Goal: Information Seeking & Learning: Learn about a topic

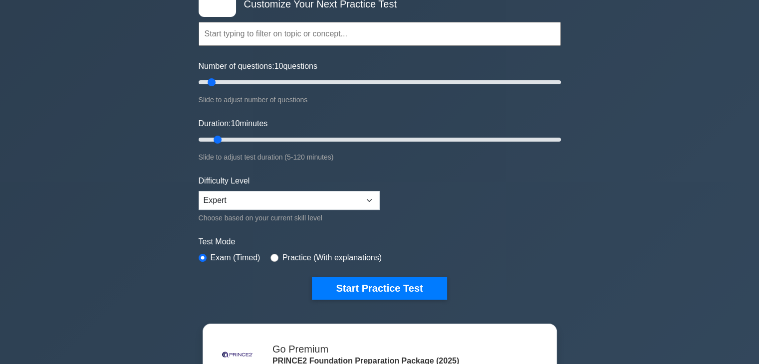
scroll to position [150, 0]
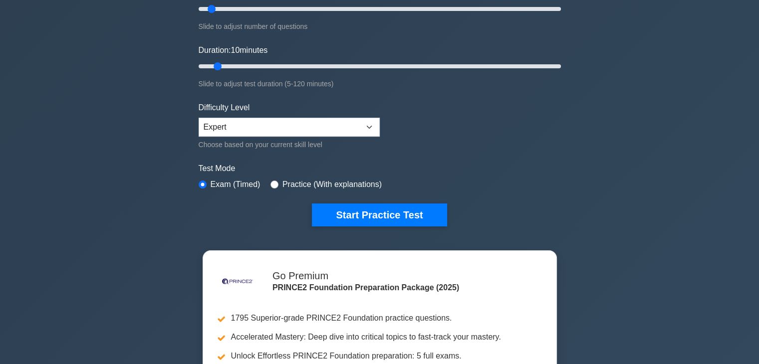
drag, startPoint x: 416, startPoint y: 216, endPoint x: 448, endPoint y: 232, distance: 36.4
click at [415, 217] on button "Start Practice Test" at bounding box center [379, 215] width 135 height 23
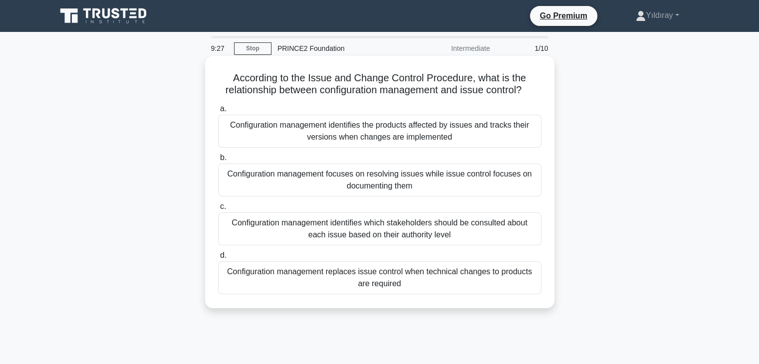
click at [459, 139] on div "Configuration management identifies the products affected by issues and tracks …" at bounding box center [379, 131] width 323 height 33
click at [218, 112] on input "a. Configuration management identifies the products affected by issues and trac…" at bounding box center [218, 109] width 0 height 6
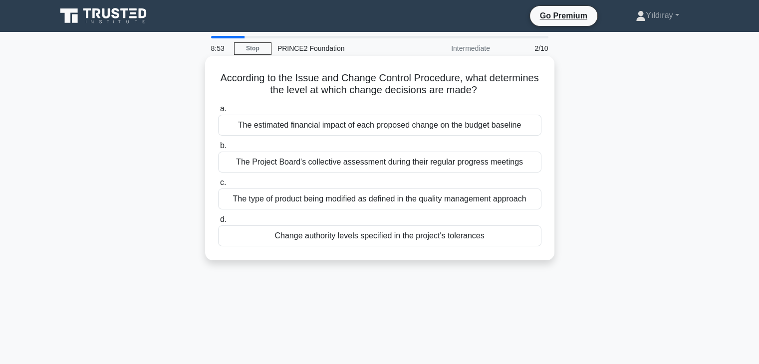
click at [403, 237] on div "Change authority levels specified in the project's tolerances" at bounding box center [379, 236] width 323 height 21
click at [218, 223] on input "d. Change authority levels specified in the project's tolerances" at bounding box center [218, 220] width 0 height 6
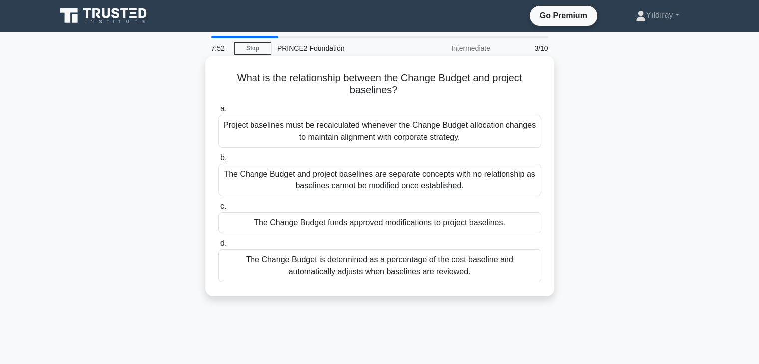
click at [469, 223] on div "The Change Budget funds approved modifications to project baselines." at bounding box center [379, 223] width 323 height 21
click at [218, 210] on input "c. The Change Budget funds approved modifications to project baselines." at bounding box center [218, 207] width 0 height 6
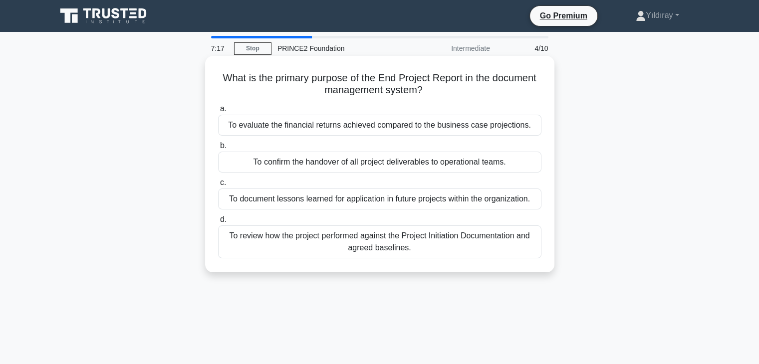
click at [453, 246] on div "To review how the project performed against the Project Initiation Documentatio…" at bounding box center [379, 242] width 323 height 33
click at [218, 223] on input "d. To review how the project performed against the Project Initiation Documenta…" at bounding box center [218, 220] width 0 height 6
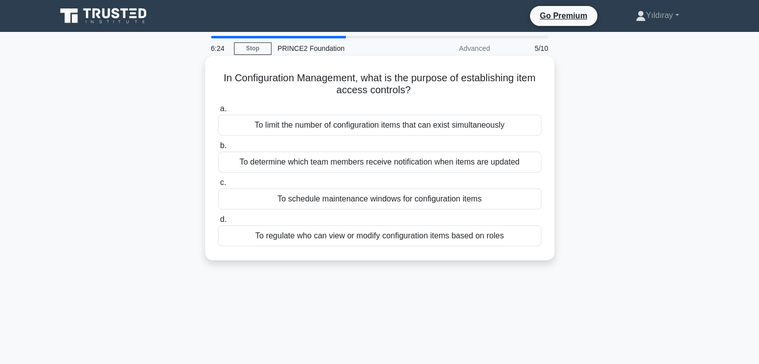
click at [409, 238] on div "To regulate who can view or modify configuration items based on roles" at bounding box center [379, 236] width 323 height 21
click at [218, 223] on input "d. To regulate who can view or modify configuration items based on roles" at bounding box center [218, 220] width 0 height 6
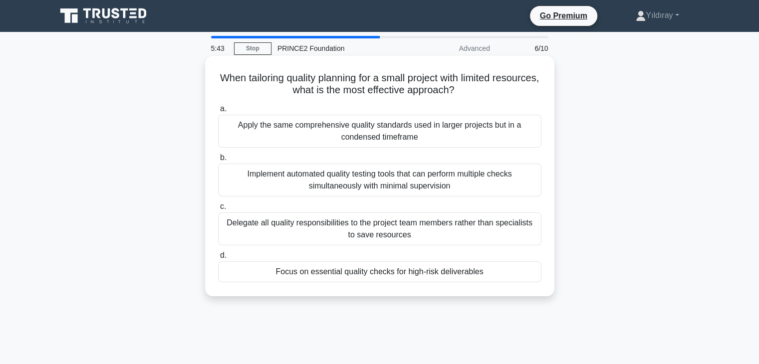
click at [490, 272] on div "Focus on essential quality checks for high-risk deliverables" at bounding box center [379, 272] width 323 height 21
click at [218, 259] on input "d. Focus on essential quality checks for high-risk deliverables" at bounding box center [218, 256] width 0 height 6
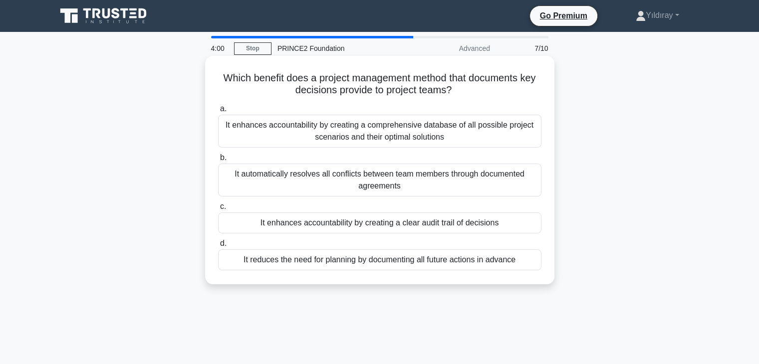
click at [459, 260] on div "It reduces the need for planning by documenting all future actions in advance" at bounding box center [379, 260] width 323 height 21
click at [218, 247] on input "d. It reduces the need for planning by documenting all future actions in advance" at bounding box center [218, 244] width 0 height 6
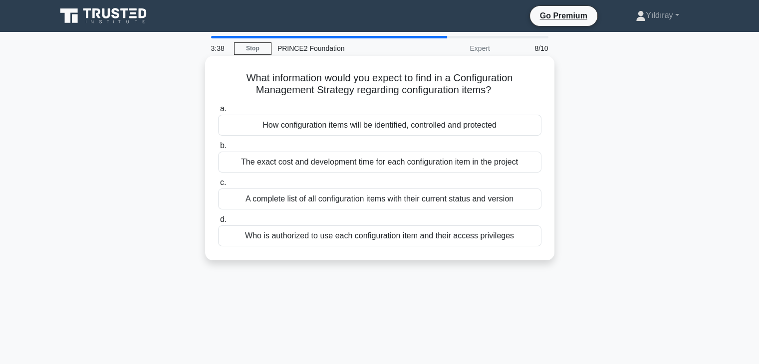
click at [483, 202] on div "A complete list of all configuration items with their current status and version" at bounding box center [379, 199] width 323 height 21
click at [218, 186] on input "c. A complete list of all configuration items with their current status and ver…" at bounding box center [218, 183] width 0 height 6
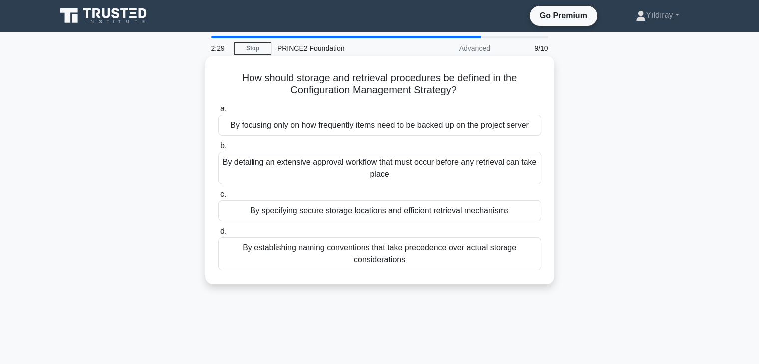
click at [389, 129] on div "By focusing only on how frequently items need to be backed up on the project se…" at bounding box center [379, 125] width 323 height 21
click at [218, 112] on input "a. By focusing only on how frequently items need to be backed up on the project…" at bounding box center [218, 109] width 0 height 6
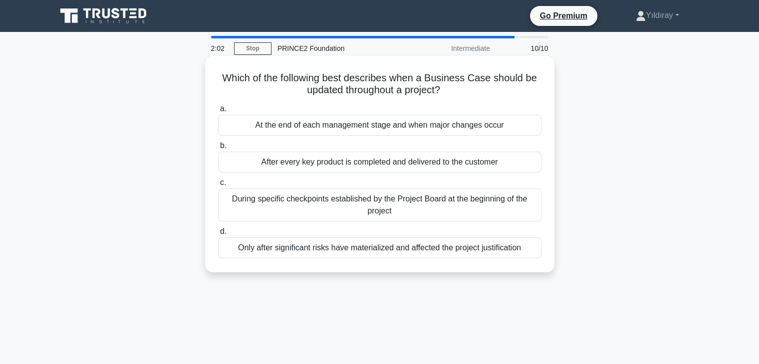
click at [387, 248] on div "Only after significant risks have materialized and affected the project justifi…" at bounding box center [379, 248] width 323 height 21
click at [218, 235] on input "d. Only after significant risks have materialized and affected the project just…" at bounding box center [218, 232] width 0 height 6
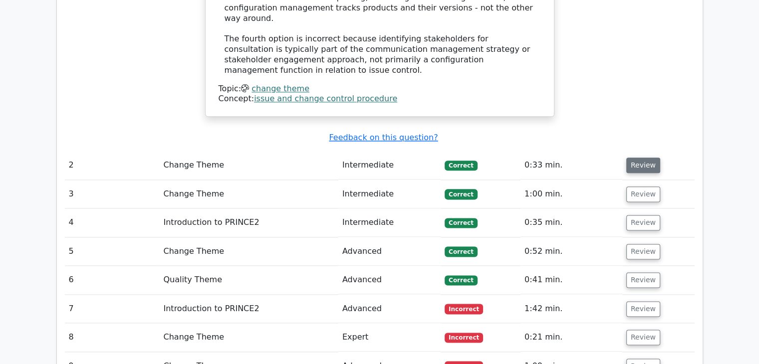
scroll to position [1248, 0]
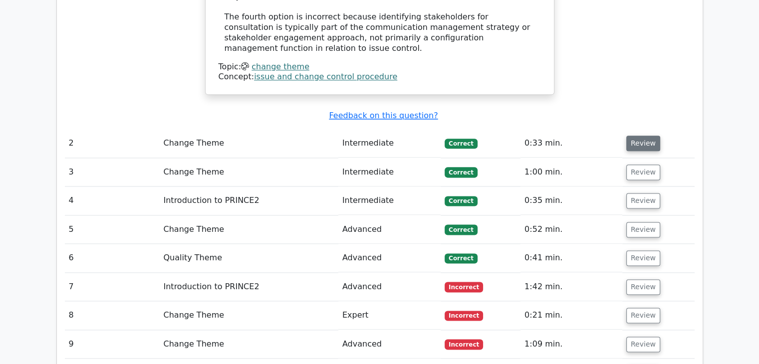
click at [649, 136] on button "Review" at bounding box center [643, 143] width 34 height 15
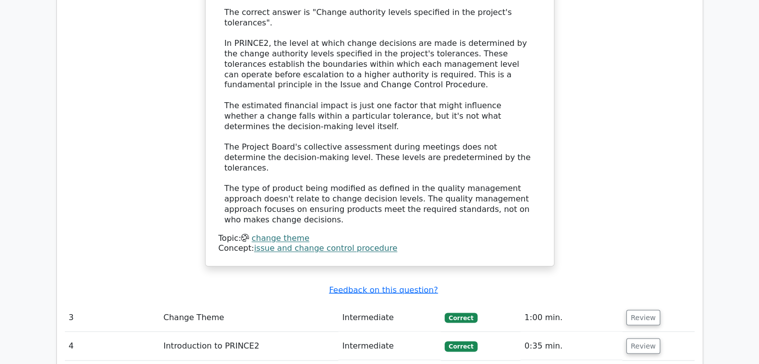
scroll to position [1647, 0]
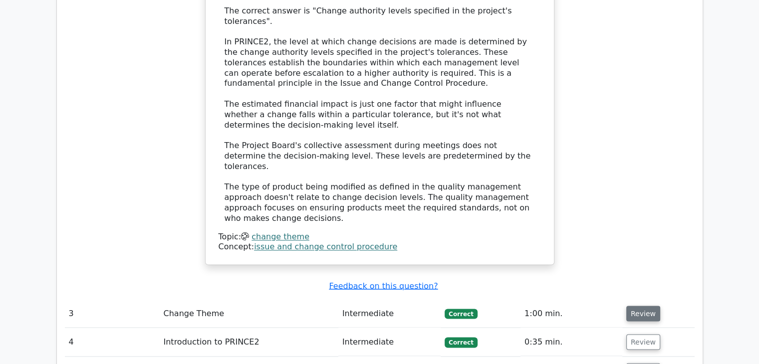
click at [639, 306] on button "Review" at bounding box center [643, 313] width 34 height 15
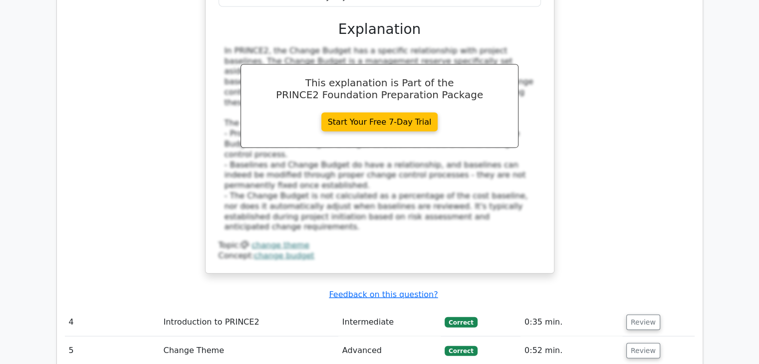
scroll to position [2196, 0]
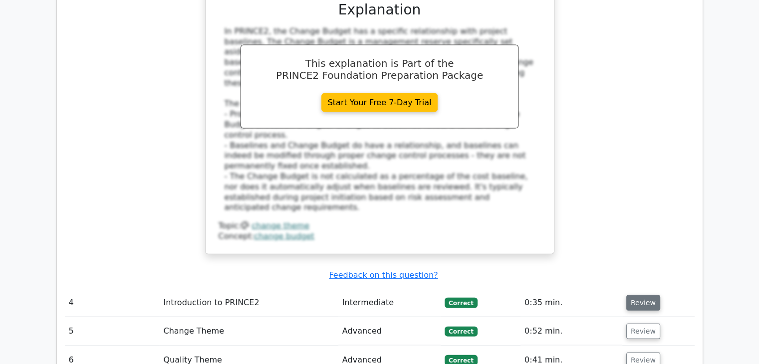
click at [638, 295] on button "Review" at bounding box center [643, 302] width 34 height 15
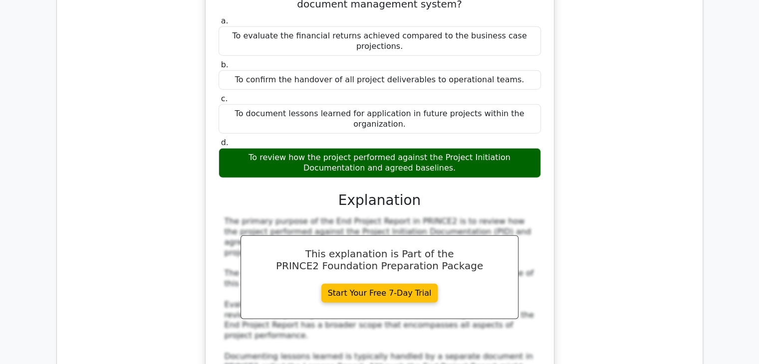
scroll to position [2545, 0]
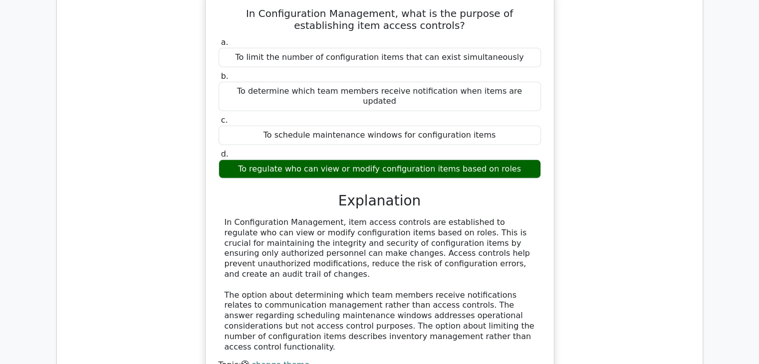
scroll to position [3094, 0]
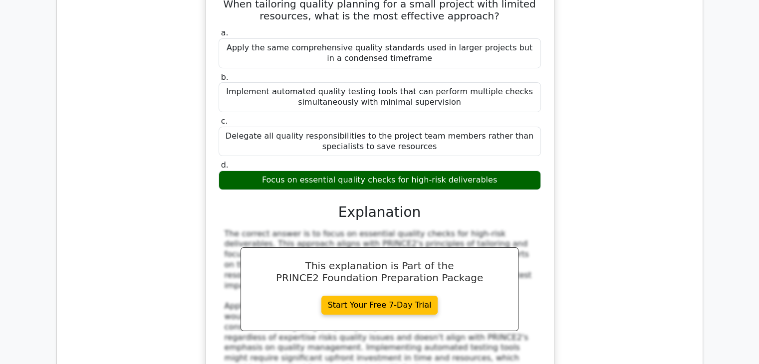
scroll to position [3593, 0]
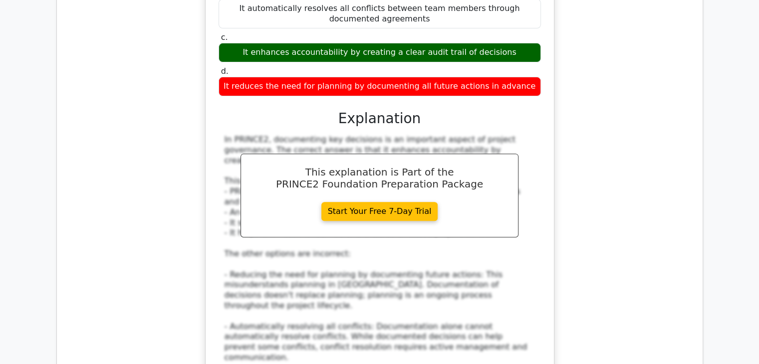
scroll to position [4142, 0]
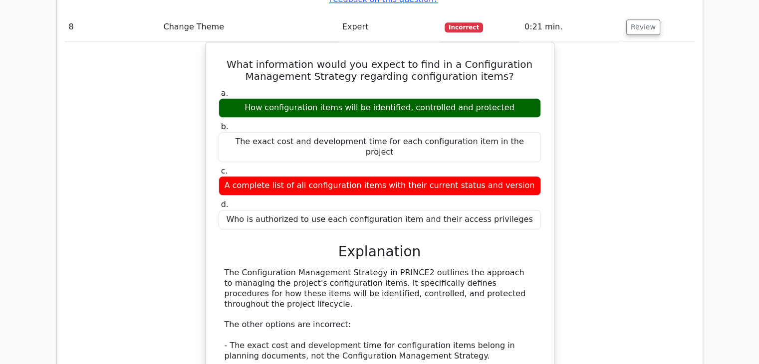
scroll to position [4641, 0]
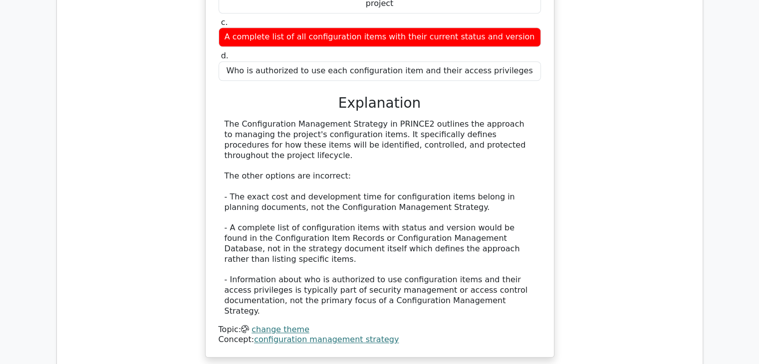
scroll to position [4791, 0]
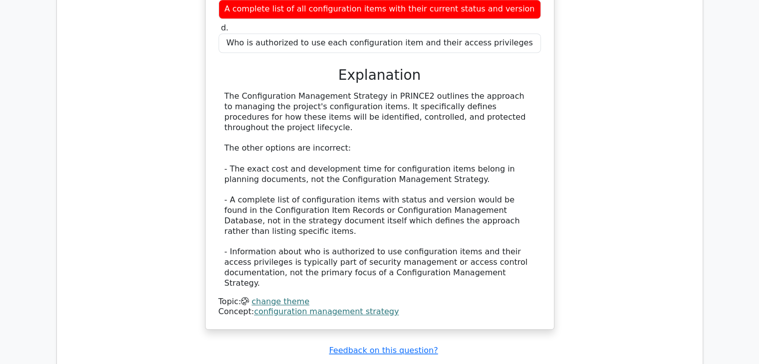
drag, startPoint x: 250, startPoint y: 208, endPoint x: 511, endPoint y: 208, distance: 261.5
copy div "By specifying secure storage locations and efficient retrieval mechanisms"
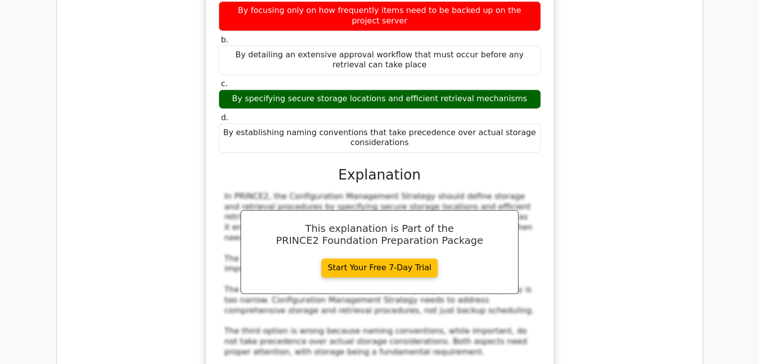
scroll to position [5240, 0]
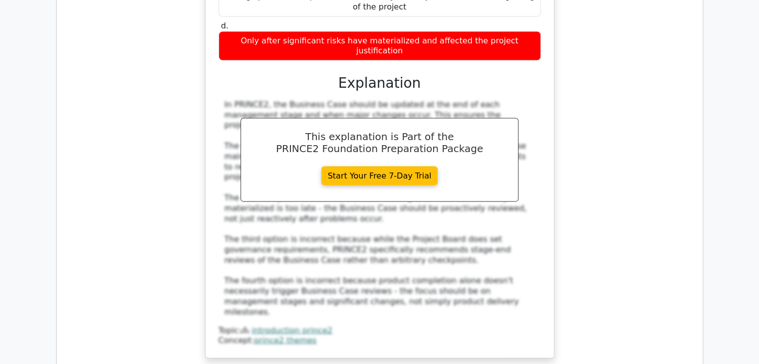
scroll to position [6034, 0]
